Goal: Task Accomplishment & Management: Use online tool/utility

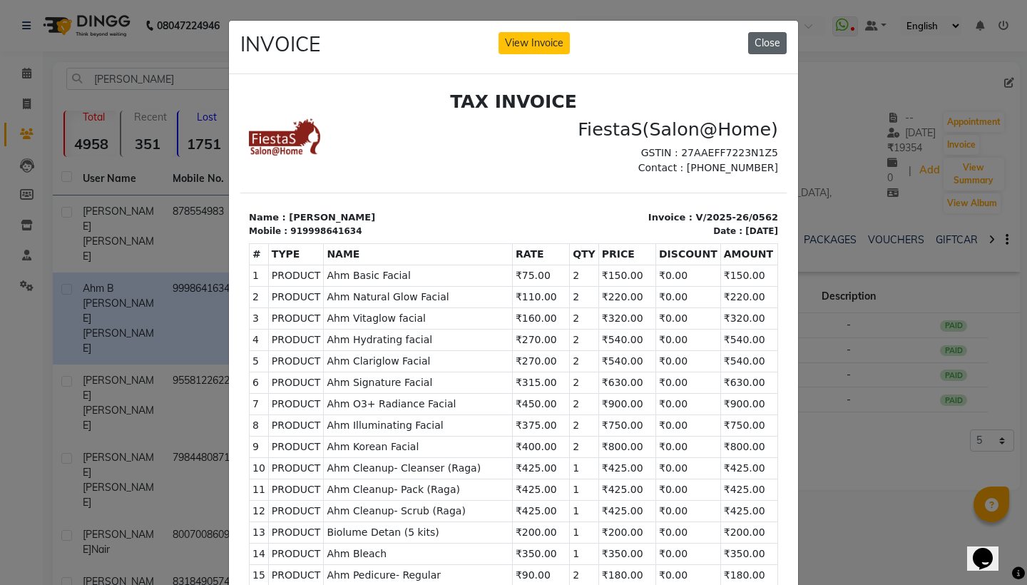
click at [771, 43] on button "Close" at bounding box center [767, 43] width 39 height 22
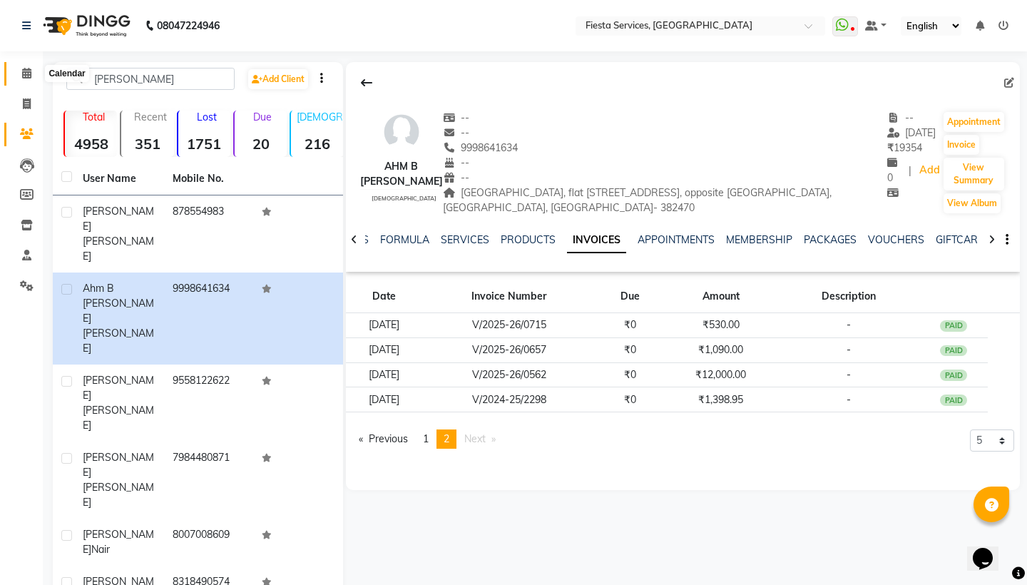
click at [25, 74] on icon at bounding box center [26, 73] width 9 height 11
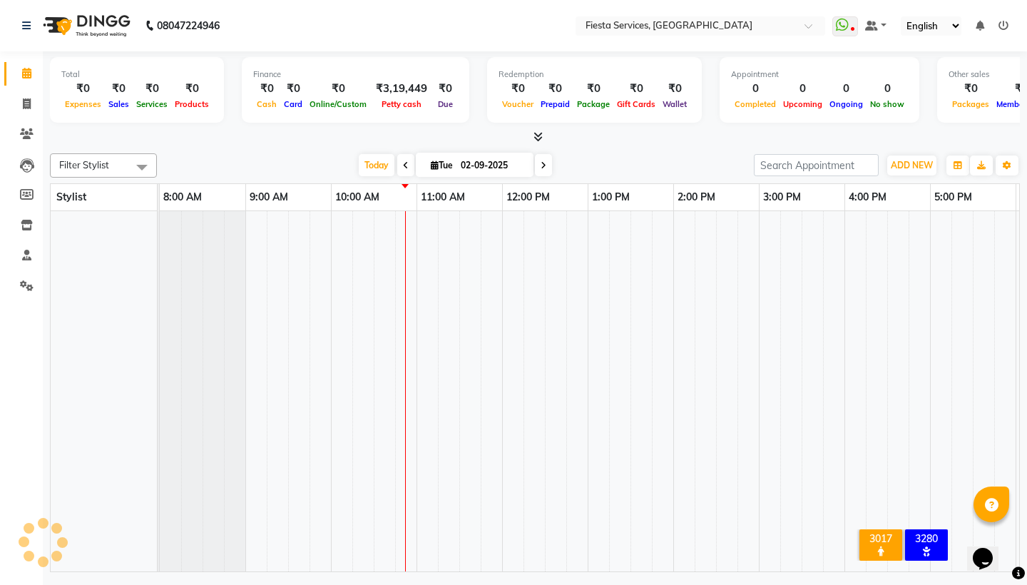
scroll to position [0, 172]
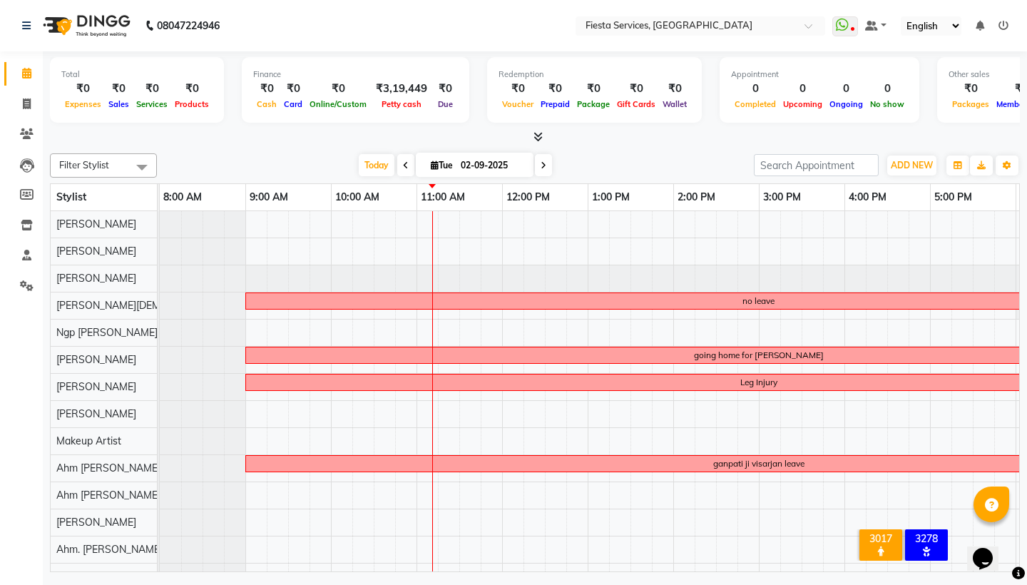
click at [257, 409] on div "no leave going home for [PERSON_NAME] chatruti Leg Injury ganpati ji visarjan l…" at bounding box center [759, 400] width 1198 height 379
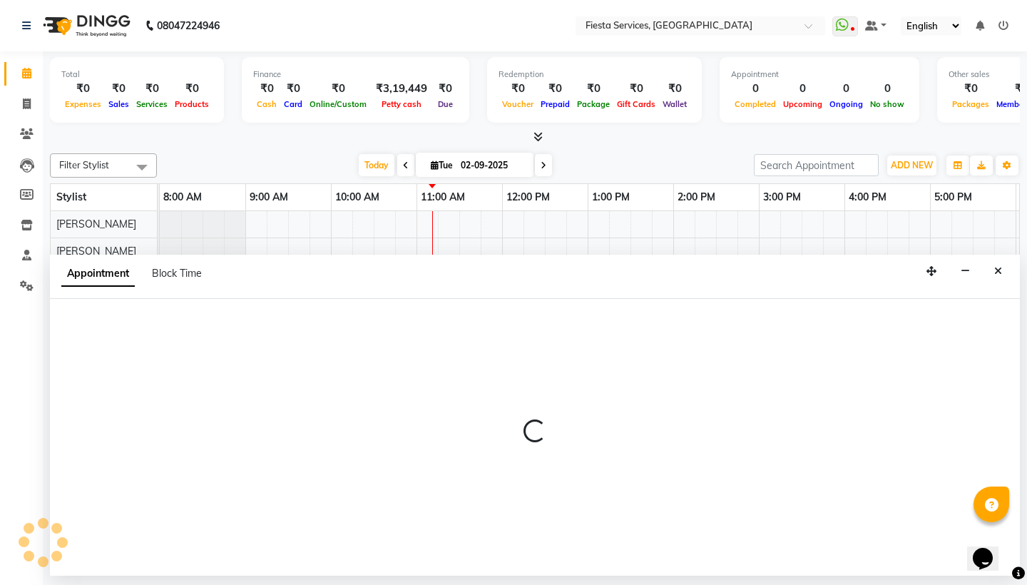
select select "79156"
select select "tentative"
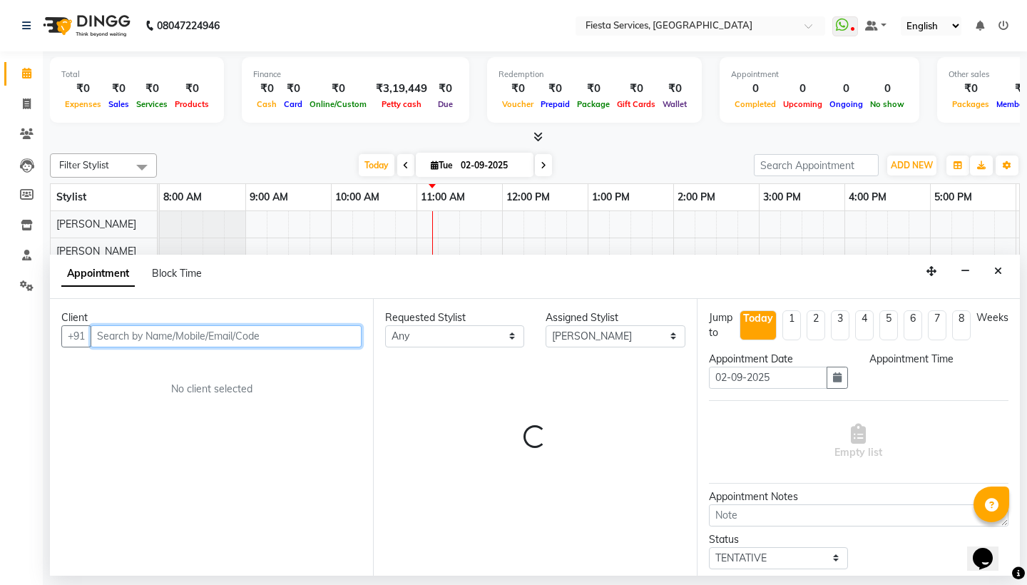
select select "540"
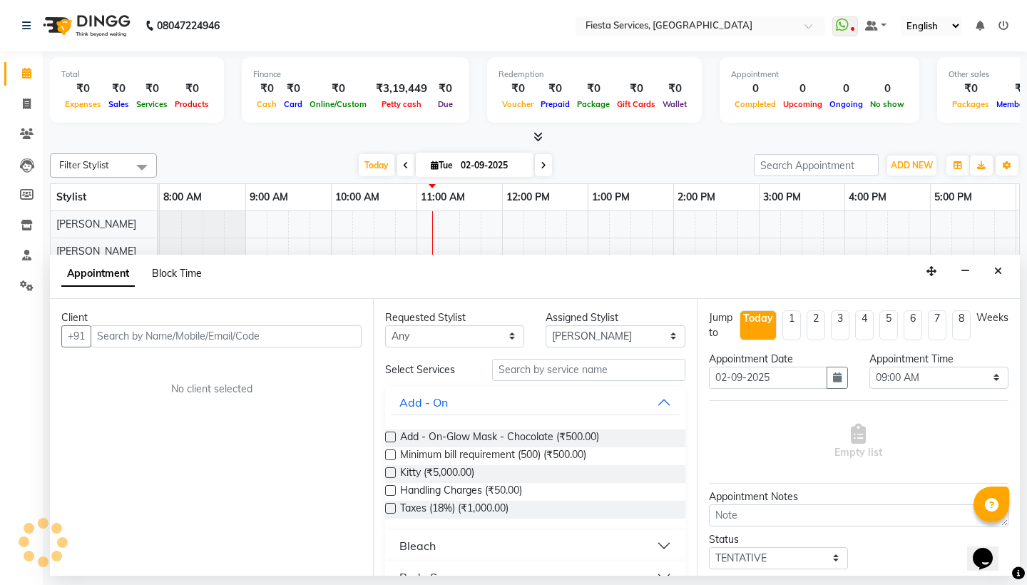
click at [186, 273] on span "Block Time" at bounding box center [177, 273] width 50 height 13
select select "79156"
select select "540"
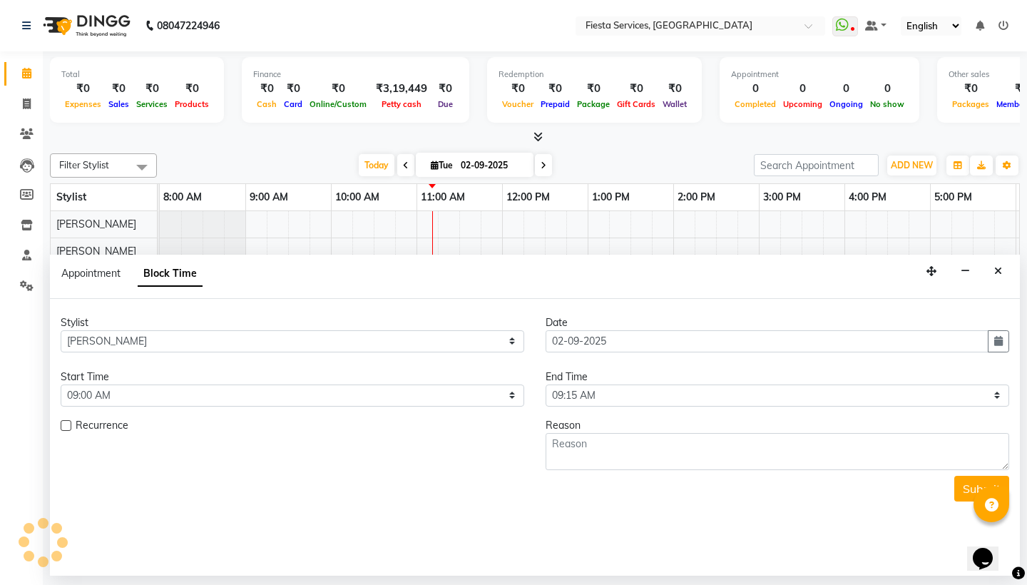
scroll to position [0, 257]
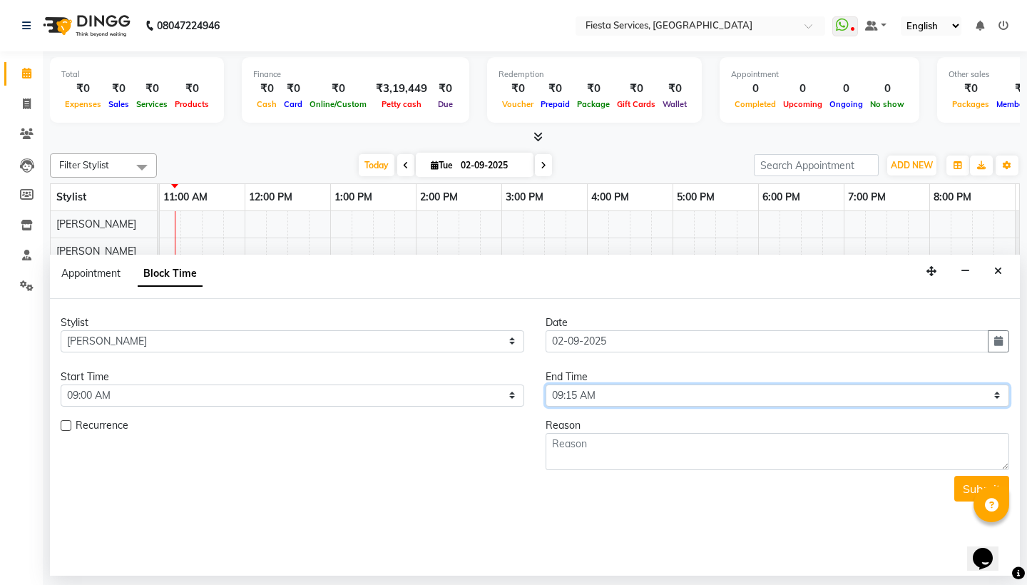
select select "1260"
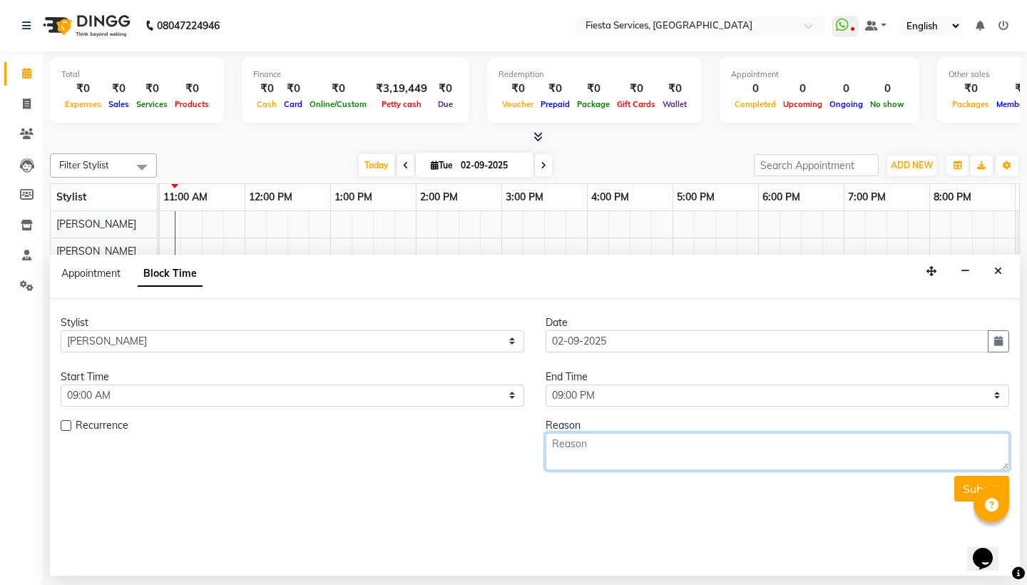
click at [617, 447] on textarea at bounding box center [776, 451] width 463 height 37
type textarea "unwell"
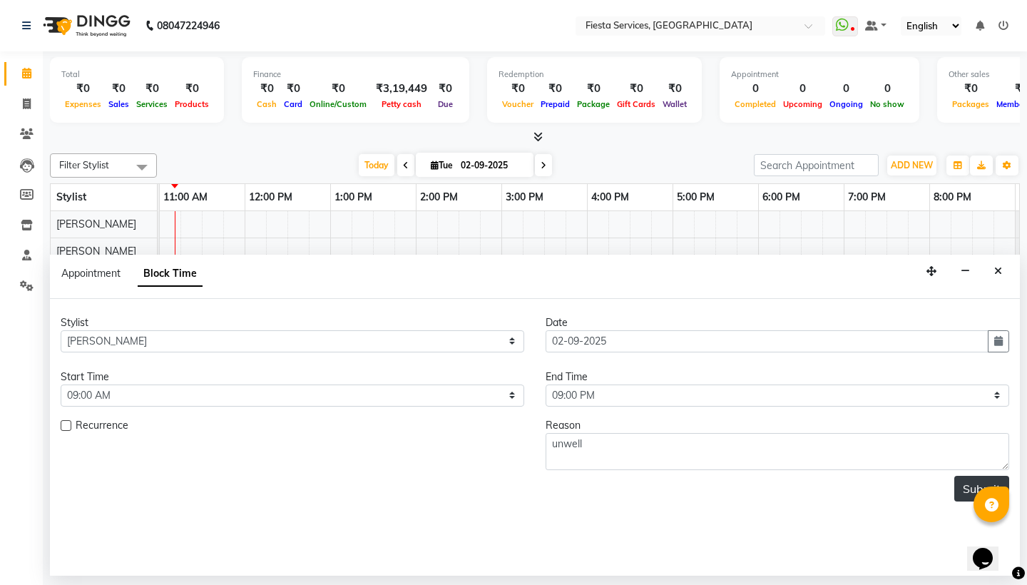
click at [976, 482] on button "Submit" at bounding box center [981, 489] width 55 height 26
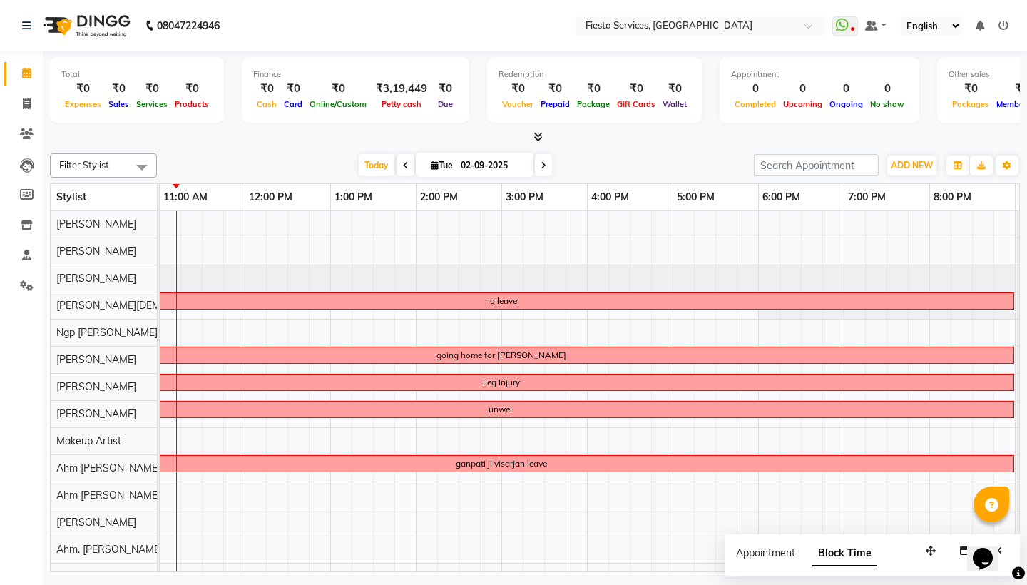
click at [399, 156] on span at bounding box center [405, 165] width 17 height 22
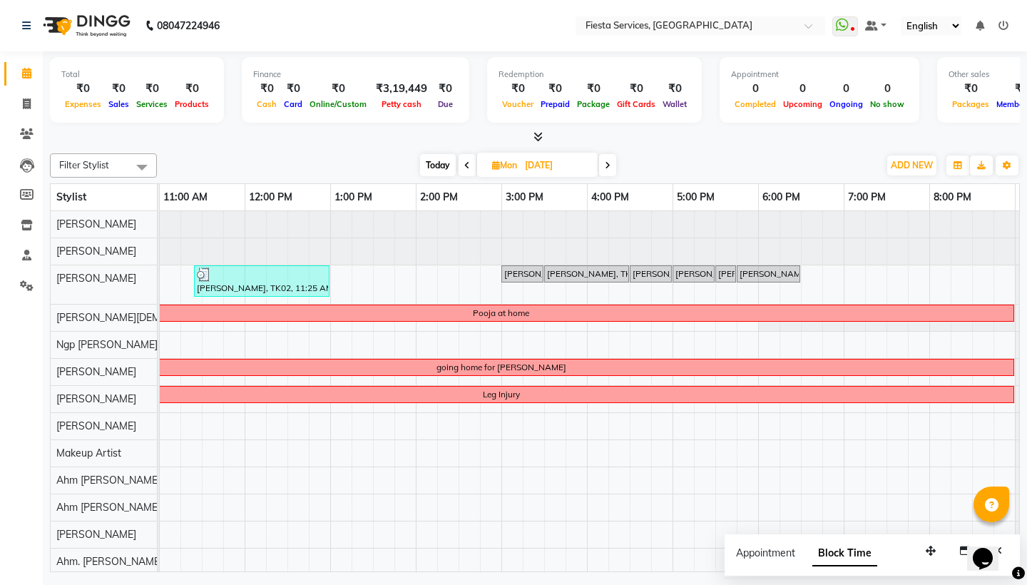
click at [610, 161] on icon at bounding box center [608, 165] width 6 height 9
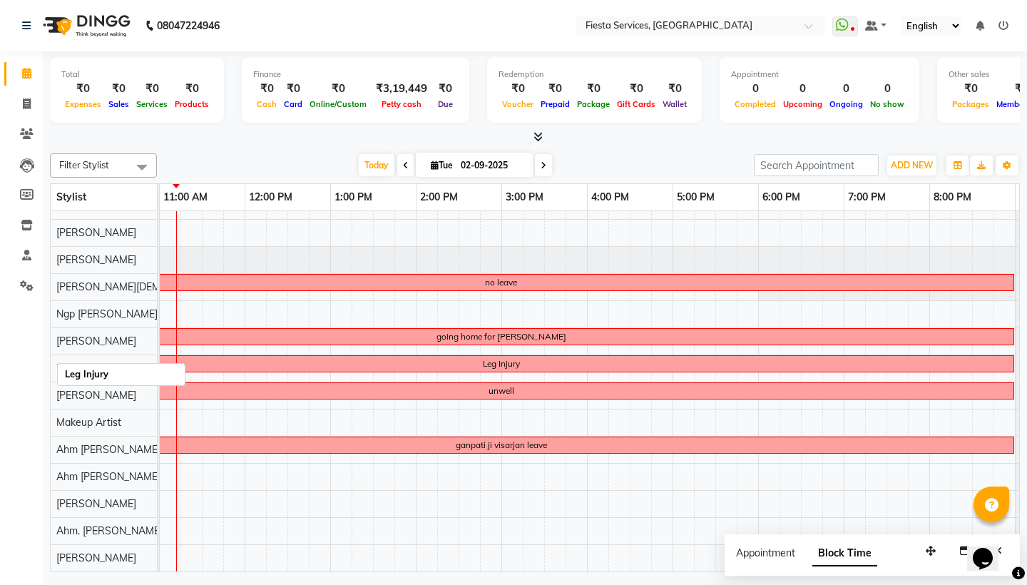
scroll to position [19, 257]
click at [545, 158] on span at bounding box center [543, 165] width 17 height 22
type input "[DATE]"
